Goal: Task Accomplishment & Management: Use online tool/utility

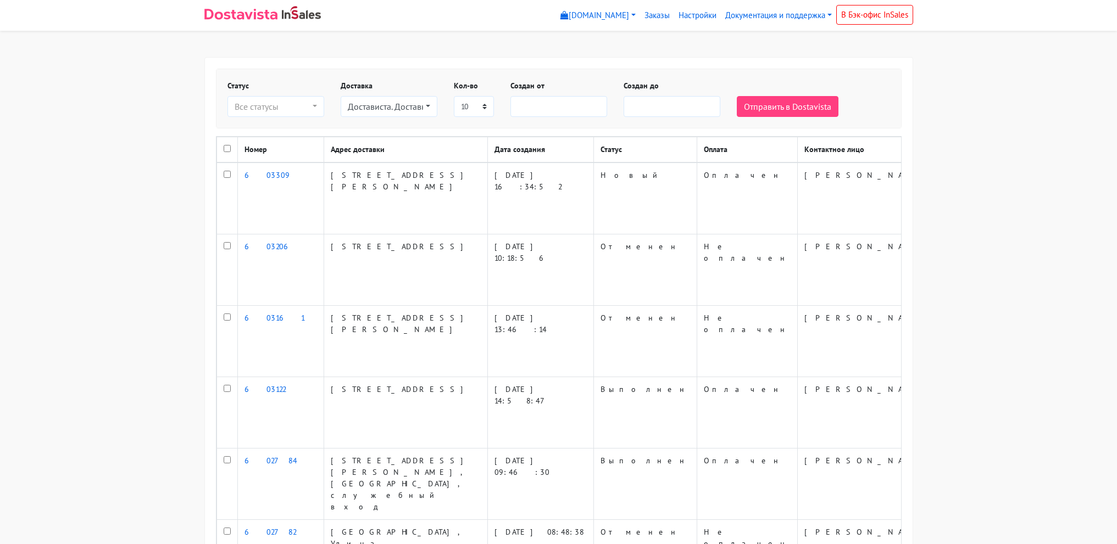
select select
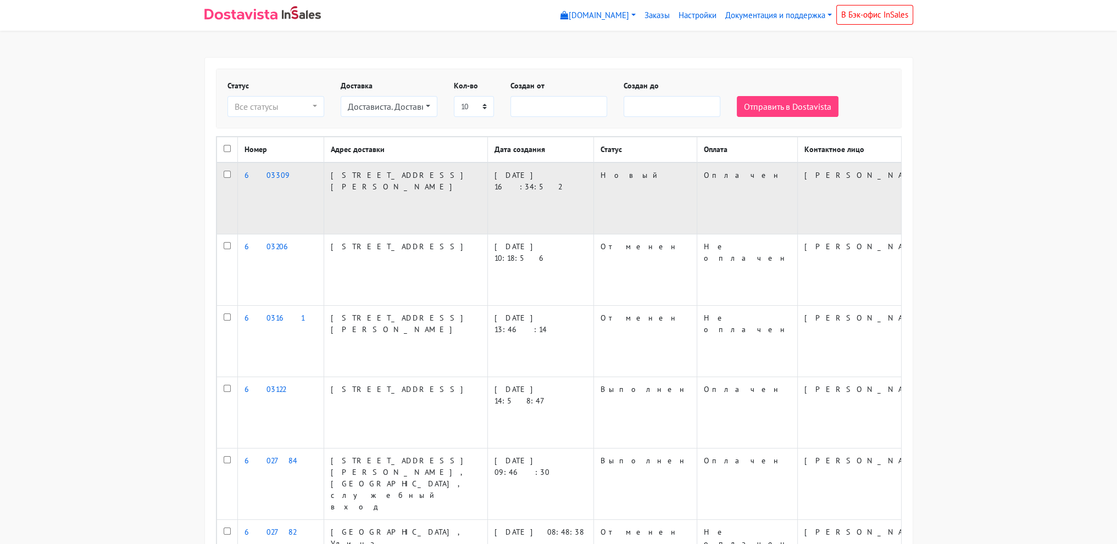
click at [226, 178] on input "checkbox" at bounding box center [227, 174] width 7 height 7
checkbox input "true"
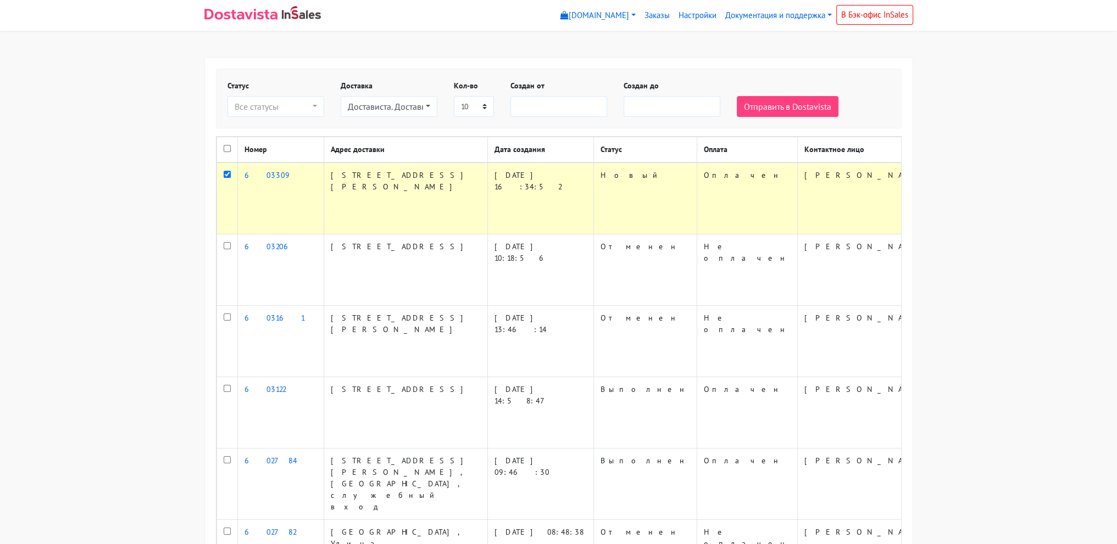
click at [809, 95] on div "Отправить в Dostavista" at bounding box center [785, 98] width 113 height 37
click at [802, 110] on button "Отправить в Dostavista" at bounding box center [788, 106] width 102 height 21
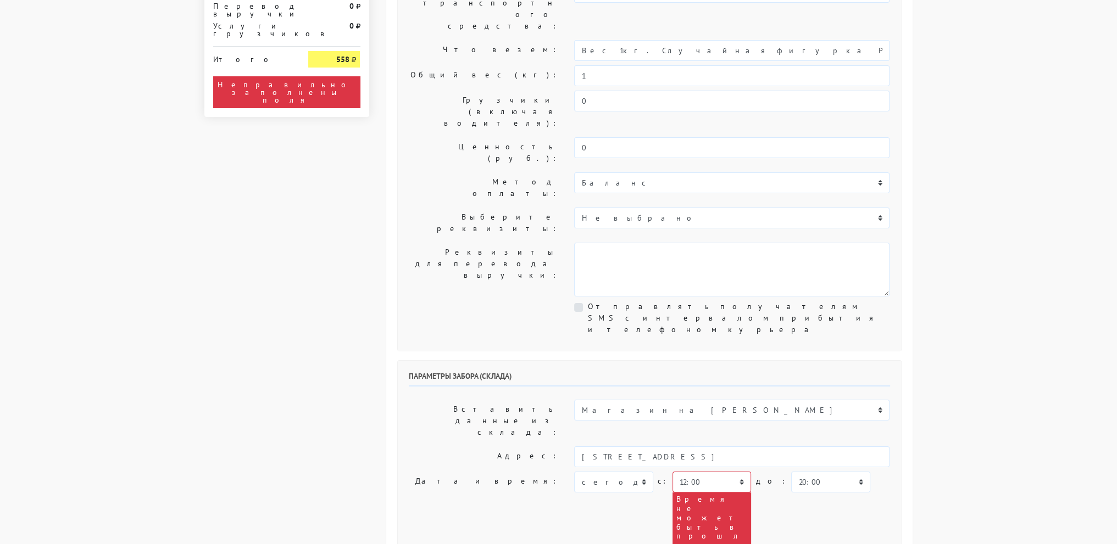
scroll to position [220, 0]
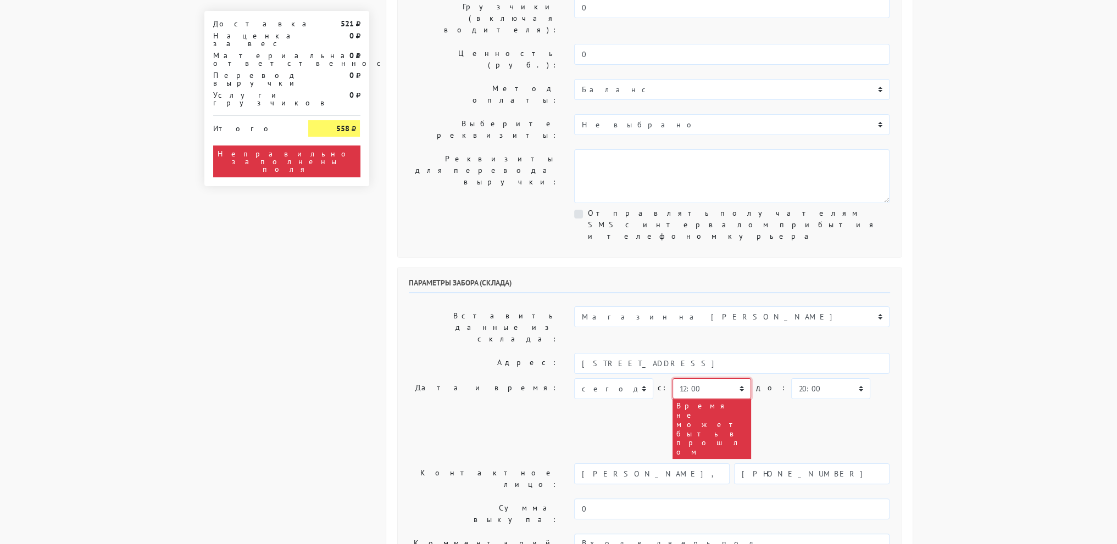
click at [710, 379] on select "00:00 00:30 01:00 01:30 02:00 02:30 03:00 03:30 04:00 04:30 05:00 05:30 06:00 0…" at bounding box center [711, 389] width 79 height 21
select select "18:00"
click at [672, 379] on select "00:00 00:30 01:00 01:30 02:00 02:30 03:00 03:30 04:00 04:30 05:00 05:30 06:00 0…" at bounding box center [711, 389] width 79 height 21
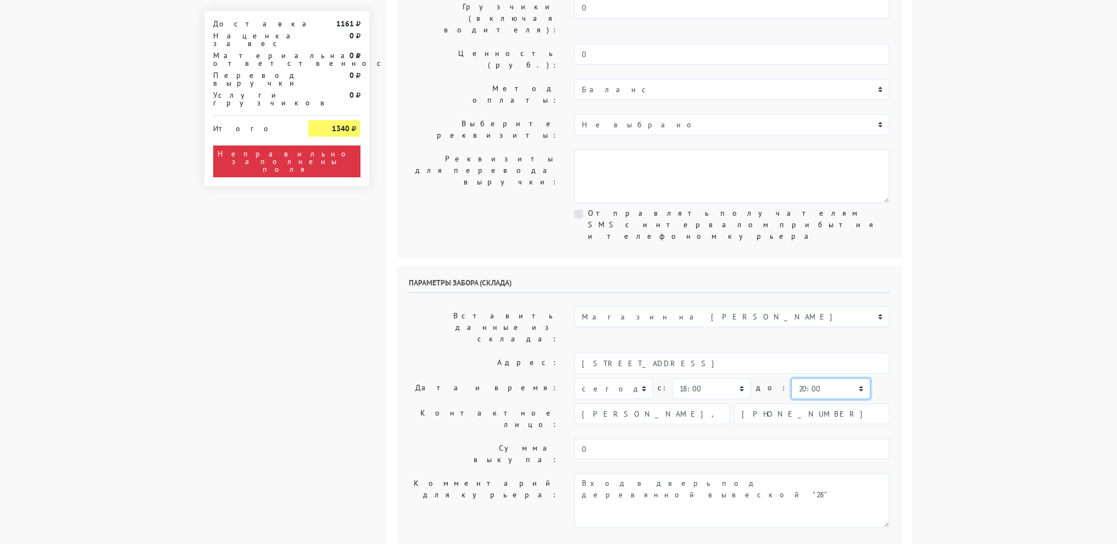
click at [791, 379] on select "00:00 00:30 01:00 01:30 02:00 02:30 03:00 03:30 04:00 04:30 05:00 05:30 06:00 0…" at bounding box center [830, 389] width 79 height 21
select select "19:00"
click at [791, 379] on select "00:00 00:30 01:00 01:30 02:00 02:30 03:00 03:30 04:00 04:30 05:00 05:30 06:00 0…" at bounding box center [830, 389] width 79 height 21
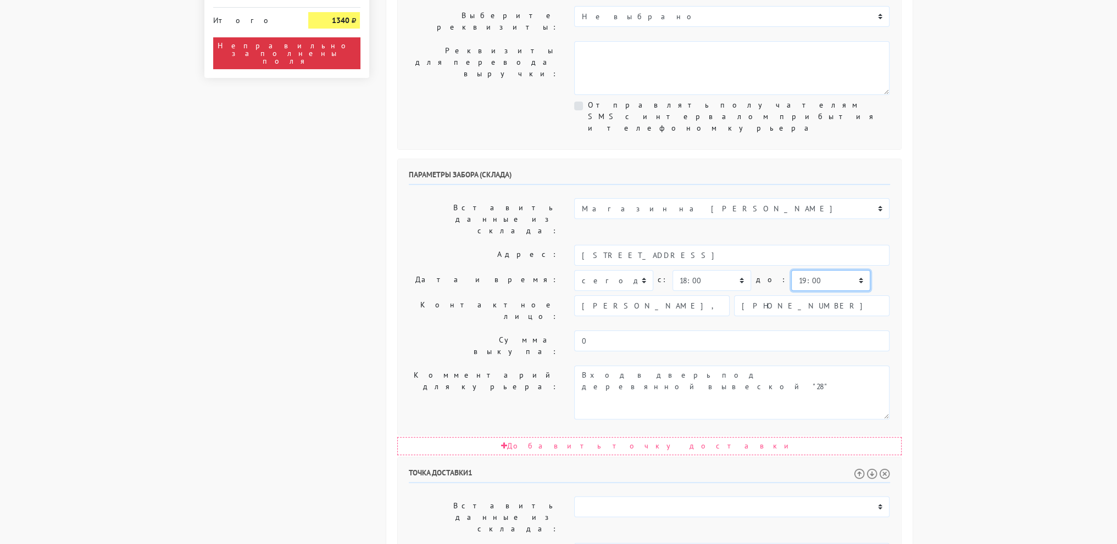
scroll to position [330, 0]
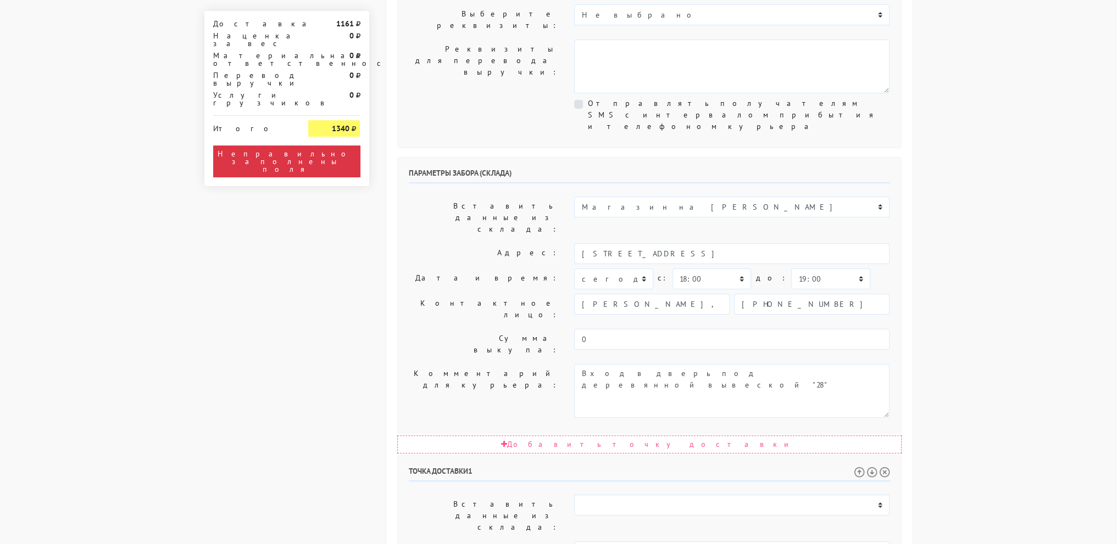
select select "19:30"
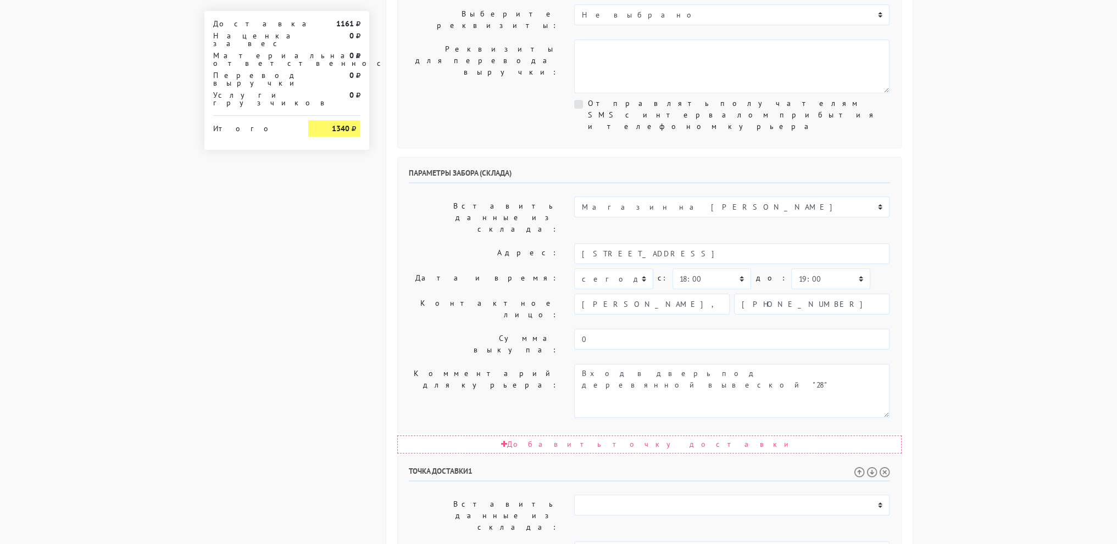
drag, startPoint x: 890, startPoint y: 284, endPoint x: 927, endPoint y: 286, distance: 37.9
click at [894, 284] on div "Параметры забора (склада) Вставить данные из склада: Магазин на Боровой Адрес: …" at bounding box center [649, 296] width 503 height 276
drag, startPoint x: 768, startPoint y: 462, endPoint x: 343, endPoint y: 492, distance: 425.8
click at [343, 492] on div "Доставка 1161 Наценка за вес 0 Материальная ответственность 0 Перевод выручки 0…" at bounding box center [558, 313] width 725 height 1172
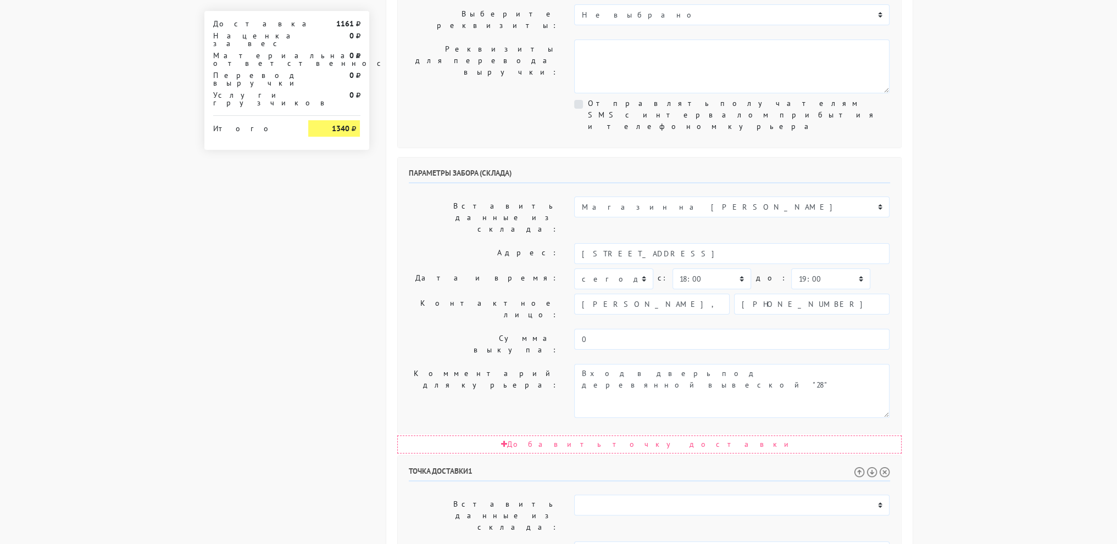
drag, startPoint x: 888, startPoint y: 373, endPoint x: 454, endPoint y: 112, distance: 507.2
click at [971, 197] on body "myshop-tx960.myinsales.ru myshop-tx960.myinsales.ru Выйти Заказы Настройки 0 0" at bounding box center [558, 285] width 1117 height 1230
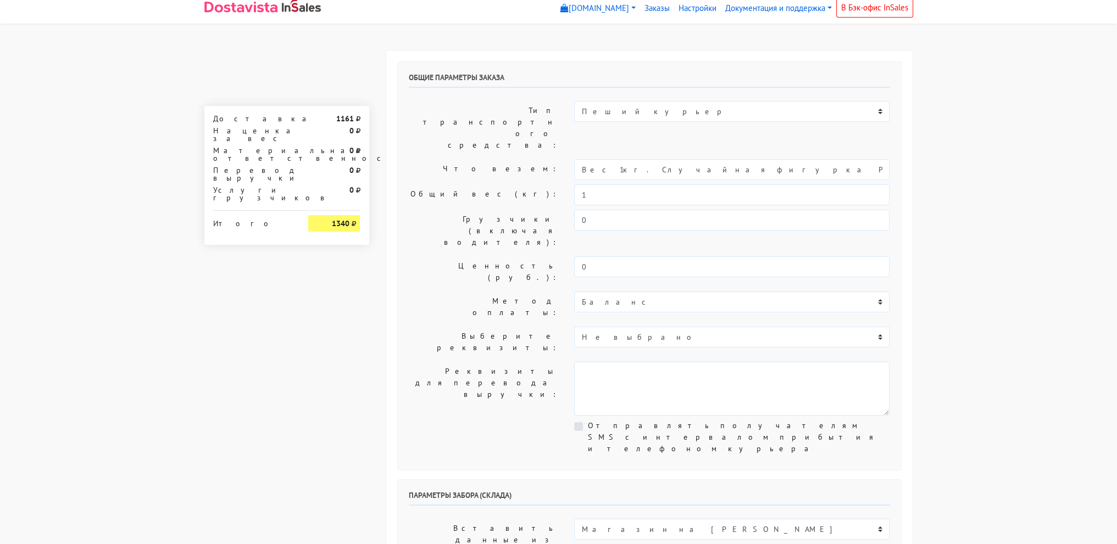
scroll to position [0, 0]
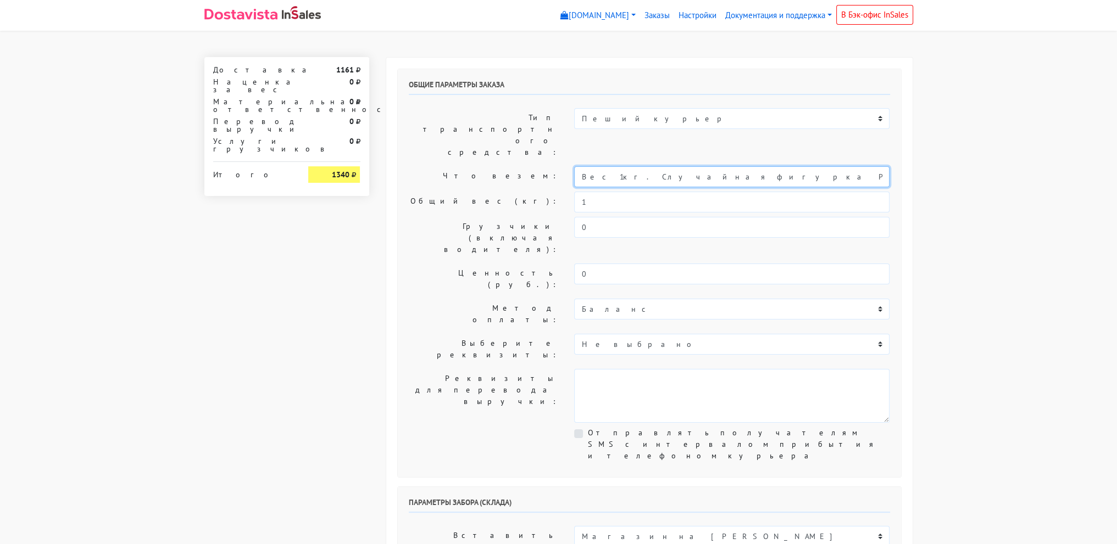
drag, startPoint x: 608, startPoint y: 138, endPoint x: 964, endPoint y: 131, distance: 355.5
type input "Вес 1кг."
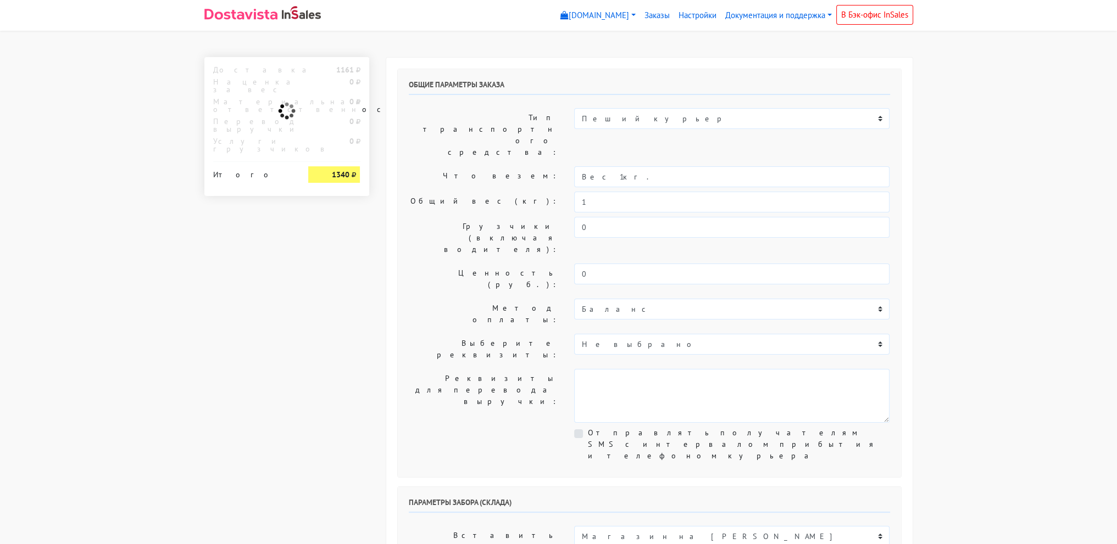
drag, startPoint x: 1038, startPoint y: 155, endPoint x: 963, endPoint y: 144, distance: 75.6
click at [678, 120] on select "Пеший курьер Легковой автомобиль Каблук (до 700 кг) Микроавтобус / портер (до 1…" at bounding box center [731, 118] width 315 height 21
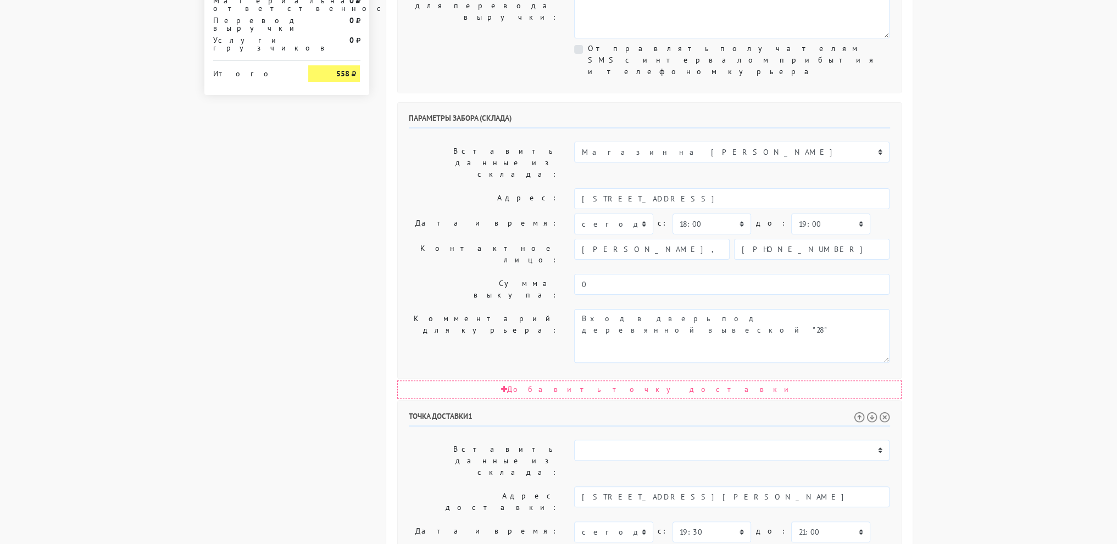
click at [1024, 291] on body "myshop-tx960.myinsales.ru myshop-tx960.myinsales.ru Выйти Заказы Настройки 521" at bounding box center [558, 230] width 1117 height 1230
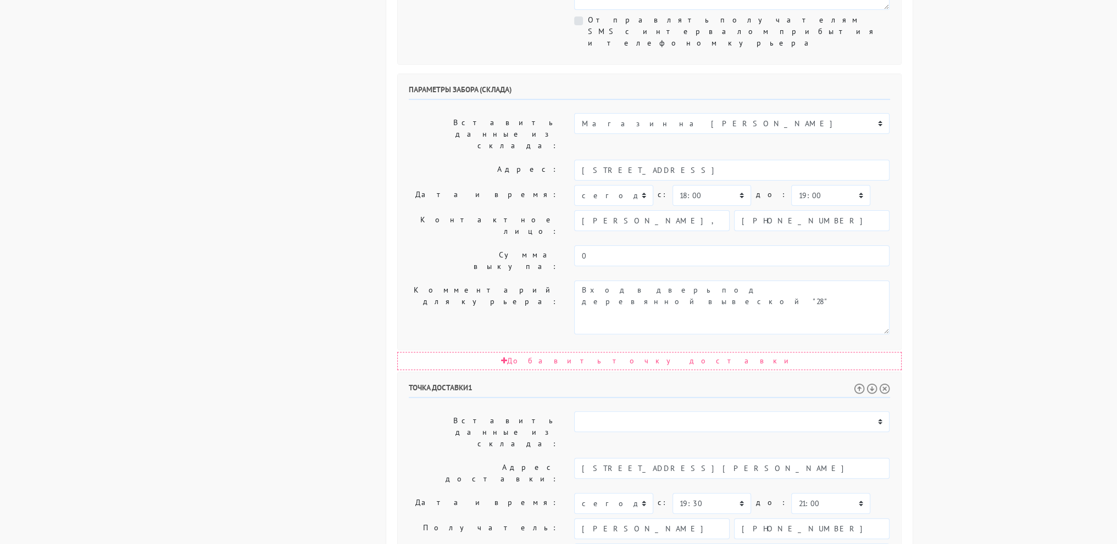
scroll to position [466, 0]
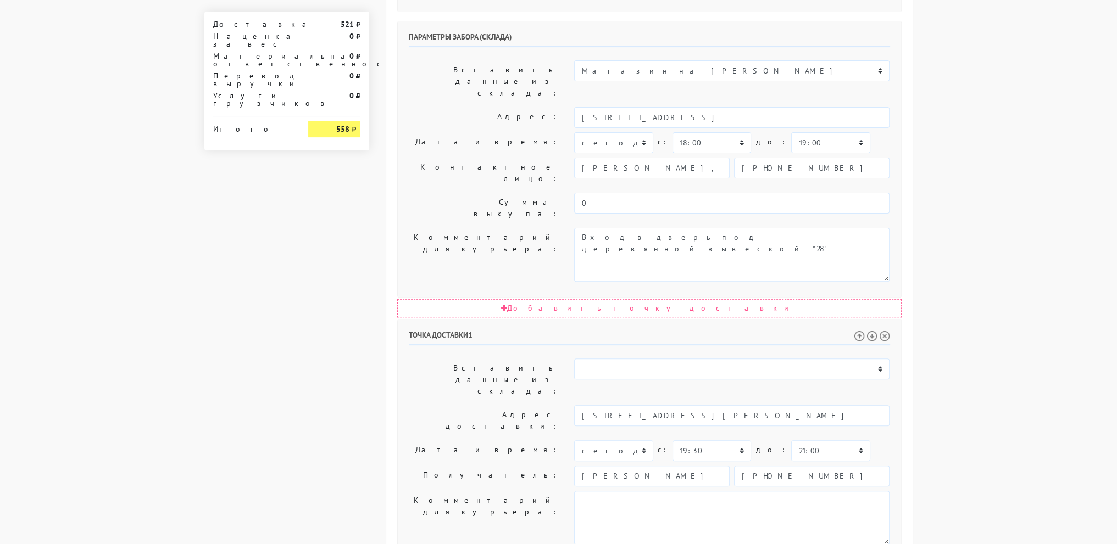
click at [1021, 287] on body "myshop-tx960.myinsales.ru myshop-tx960.myinsales.ru Выйти Заказы Настройки 521" at bounding box center [558, 149] width 1117 height 1230
click at [1014, 289] on body "myshop-tx960.myinsales.ru myshop-tx960.myinsales.ru Выйти Заказы Настройки 521" at bounding box center [558, 149] width 1117 height 1230
click at [1018, 307] on body "myshop-tx960.myinsales.ru myshop-tx960.myinsales.ru Выйти Заказы Настройки 521" at bounding box center [558, 149] width 1117 height 1230
click at [1019, 307] on body "myshop-tx960.myinsales.ru myshop-tx960.myinsales.ru Выйти Заказы Настройки 521" at bounding box center [558, 149] width 1117 height 1230
click at [1009, 348] on body "myshop-tx960.myinsales.ru myshop-tx960.myinsales.ru Выйти Заказы Настройки 521" at bounding box center [558, 149] width 1117 height 1230
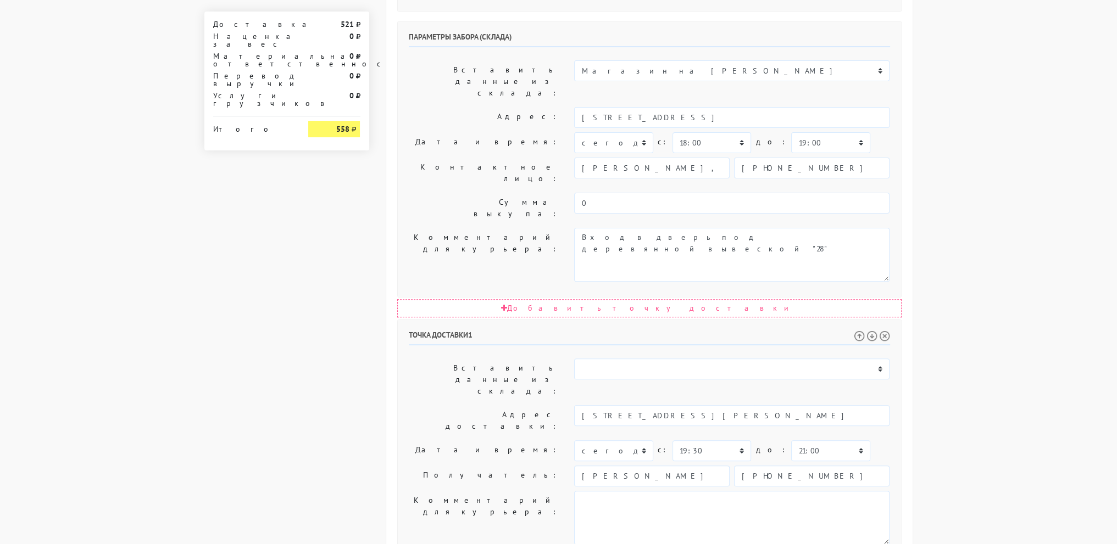
click at [1009, 348] on body "myshop-tx960.myinsales.ru myshop-tx960.myinsales.ru Выйти Заказы Настройки 521" at bounding box center [558, 149] width 1117 height 1230
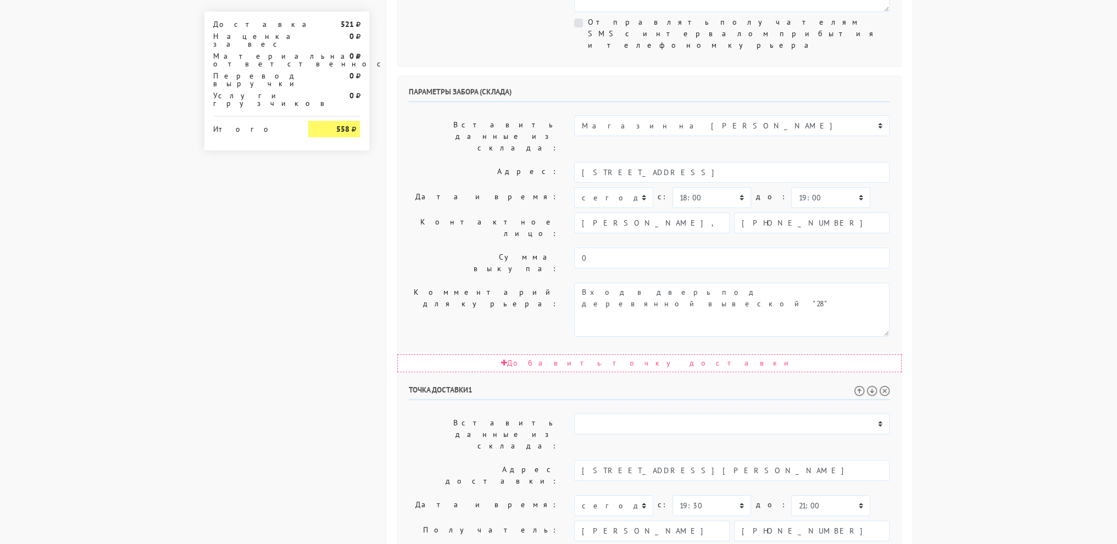
click at [1008, 349] on body "myshop-tx960.myinsales.ru myshop-tx960.myinsales.ru Выйти Заказы Настройки 521" at bounding box center [558, 204] width 1117 height 1230
click at [1009, 346] on body "myshop-tx960.myinsales.ru myshop-tx960.myinsales.ru Выйти Заказы Настройки 521" at bounding box center [558, 204] width 1117 height 1230
click at [1007, 336] on body "myshop-tx960.myinsales.ru myshop-tx960.myinsales.ru Выйти Заказы Настройки 521" at bounding box center [558, 204] width 1117 height 1230
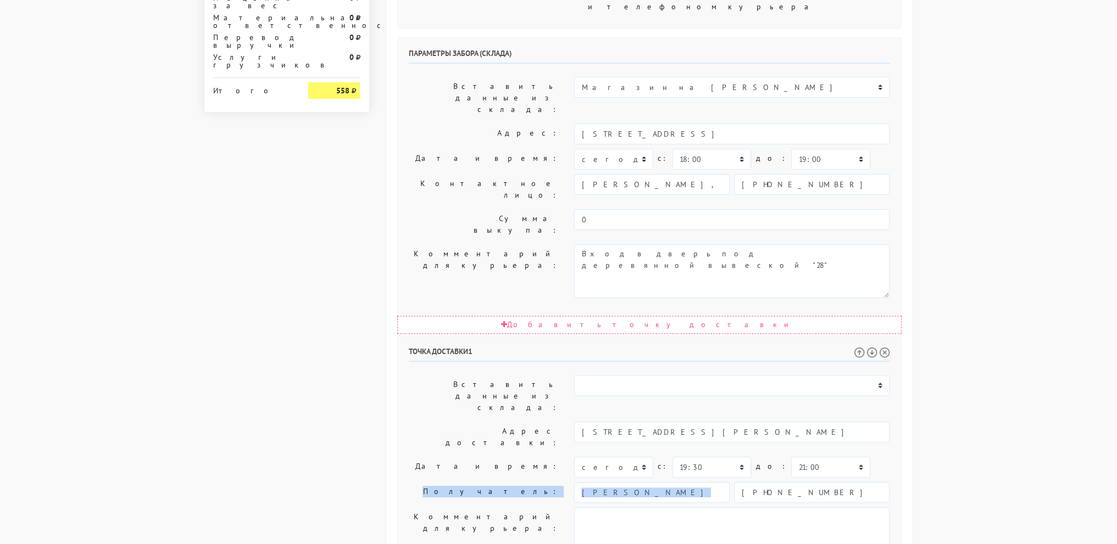
scroll to position [466, 0]
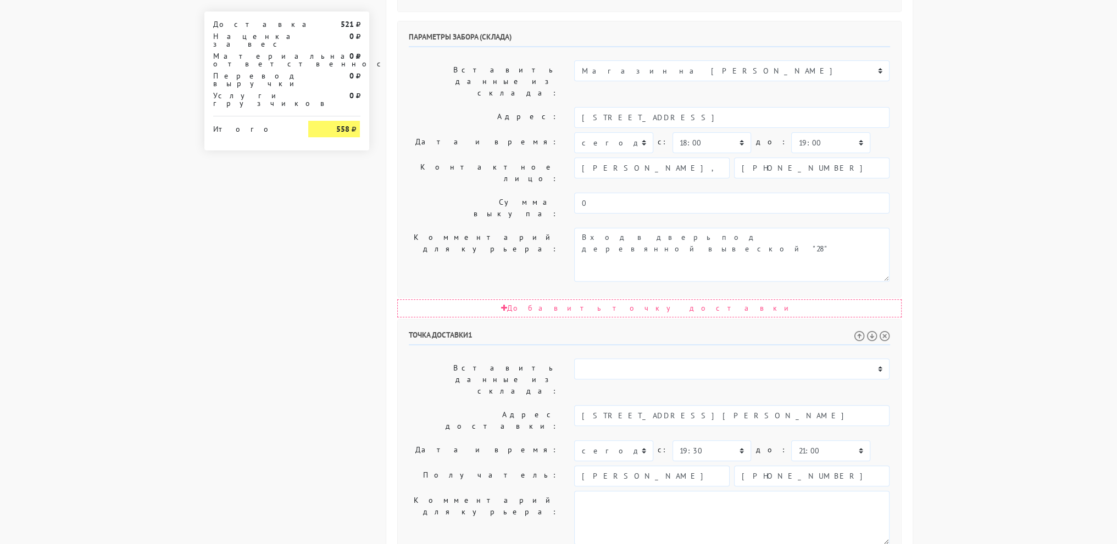
drag, startPoint x: 1065, startPoint y: 330, endPoint x: 1004, endPoint y: 319, distance: 61.5
click at [1063, 330] on body "myshop-tx960.myinsales.ru myshop-tx960.myinsales.ru Выйти Заказы Настройки 521" at bounding box center [558, 149] width 1117 height 1230
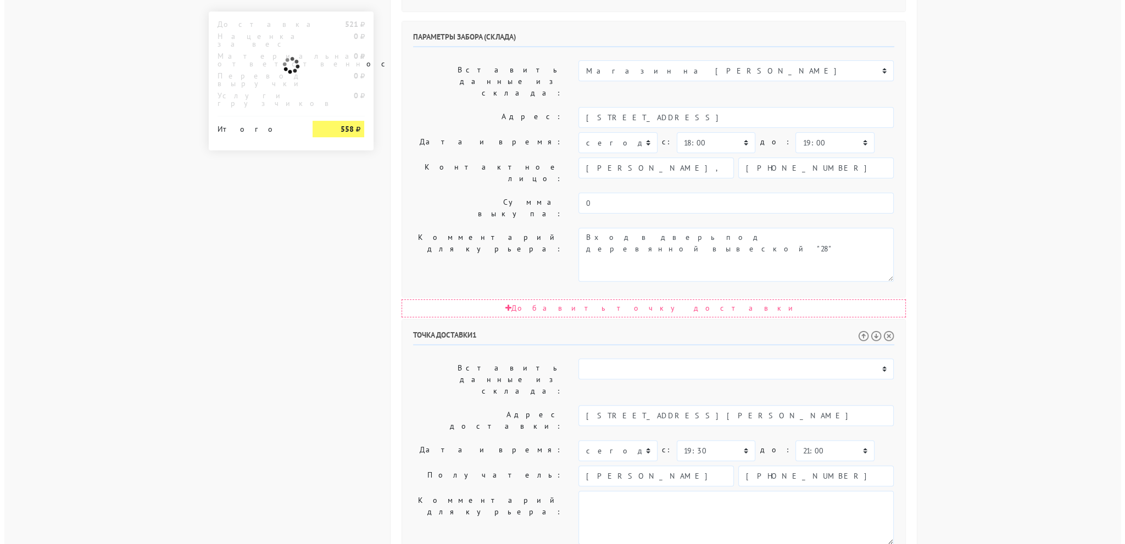
scroll to position [0, 0]
